Goal: Task Accomplishment & Management: Use online tool/utility

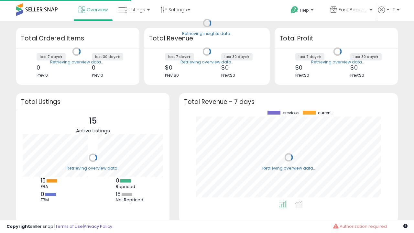
scroll to position [90, 206]
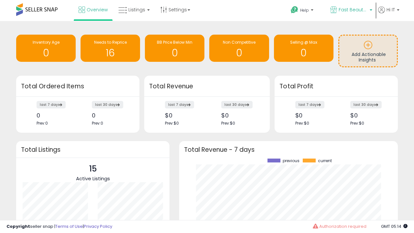
click at [351, 10] on span "Fast Beauty ([GEOGRAPHIC_DATA])" at bounding box center [353, 9] width 29 height 6
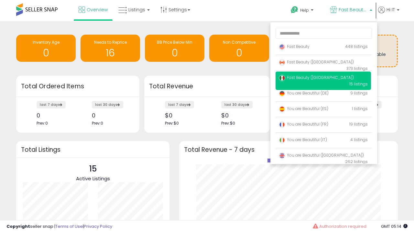
click at [323, 48] on p "Fast Beauty 448 listings" at bounding box center [323, 46] width 95 height 13
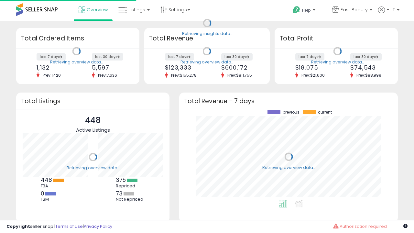
scroll to position [90, 206]
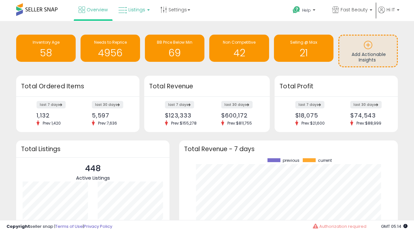
click at [133, 10] on span "Listings" at bounding box center [136, 9] width 17 height 6
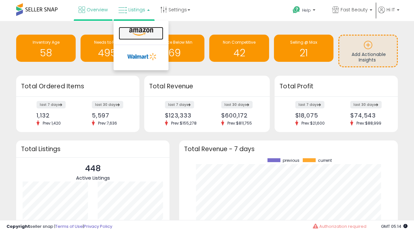
click at [140, 32] on icon at bounding box center [141, 32] width 28 height 8
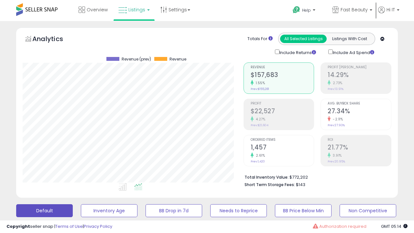
scroll to position [176, 0]
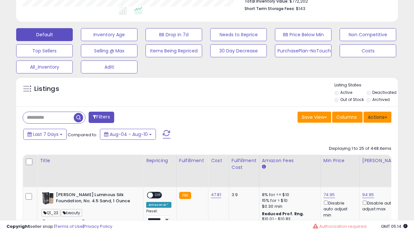
click at [377, 116] on button "Actions" at bounding box center [378, 117] width 28 height 11
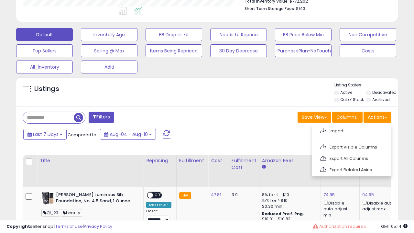
click at [323, 130] on span at bounding box center [323, 130] width 6 height 5
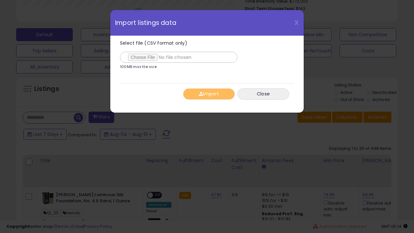
type input "**********"
click at [209, 94] on button "Import" at bounding box center [209, 93] width 52 height 11
